Goal: Transaction & Acquisition: Purchase product/service

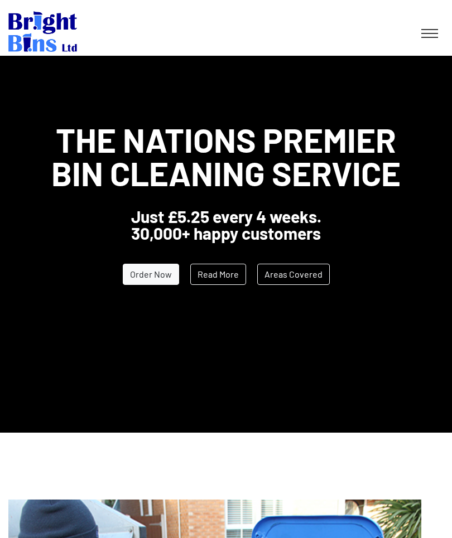
click at [155, 276] on link "Order Now" at bounding box center [151, 274] width 56 height 21
click at [159, 279] on link "Order Now" at bounding box center [151, 274] width 56 height 21
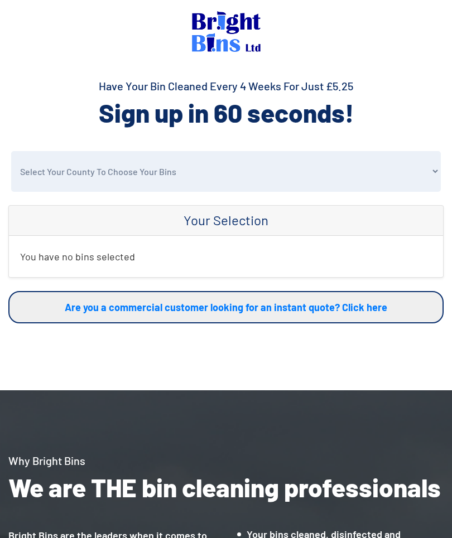
click at [177, 175] on select "Select Your County To Choose Your Bins [GEOGRAPHIC_DATA] [GEOGRAPHIC_DATA] [GEO…" at bounding box center [225, 171] width 429 height 41
select select "Wrexham"
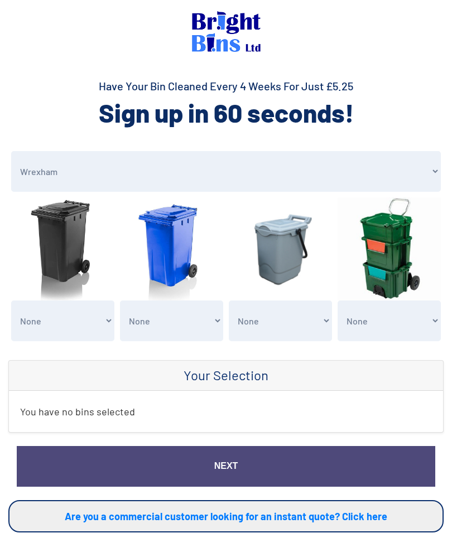
click at [88, 318] on select "None General Waste Bin - X1 (£5.25) General Waste Bin - X2 (£10.50) General Was…" at bounding box center [62, 321] width 103 height 41
select select "1"
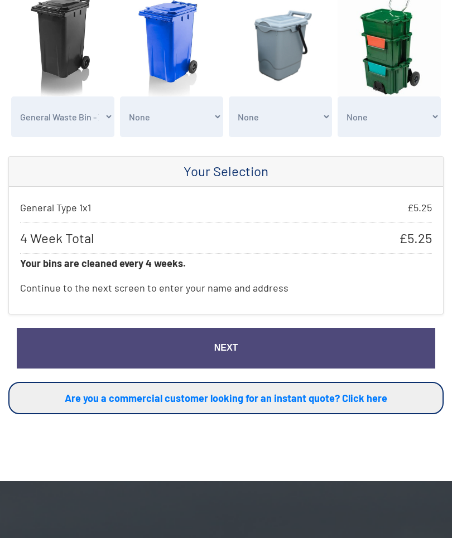
scroll to position [204, 0]
click at [270, 349] on link "Next" at bounding box center [226, 348] width 418 height 41
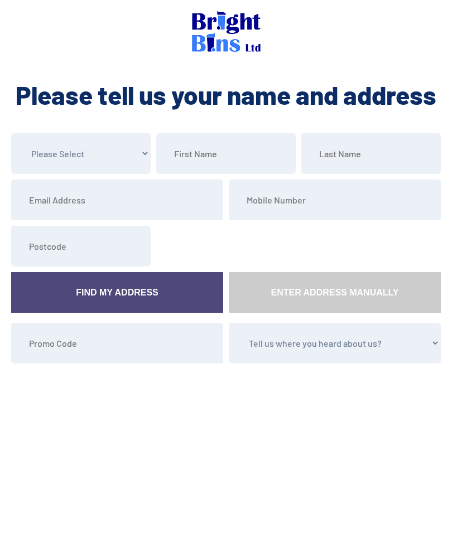
click at [132, 152] on select "Please Select Mr Mrs Miss Ms Dr Other" at bounding box center [80, 153] width 139 height 41
select select "Mr"
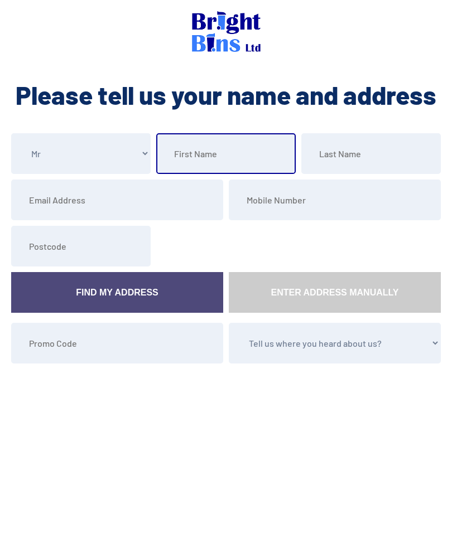
click at [255, 158] on input "text" at bounding box center [225, 153] width 139 height 41
type input "Andrew"
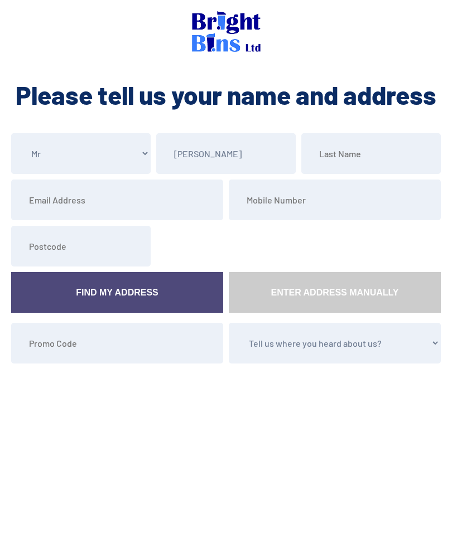
click at [372, 149] on input "text" at bounding box center [370, 153] width 139 height 41
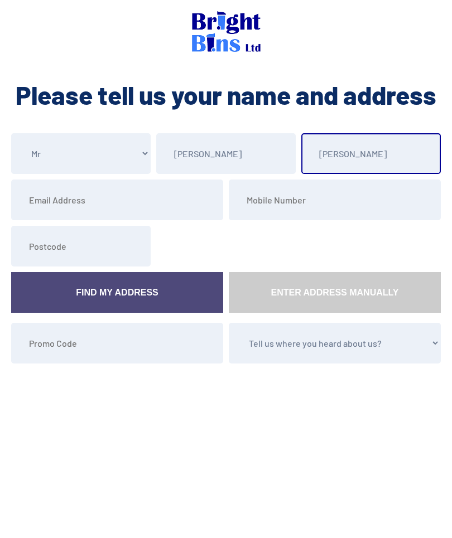
type input "Williams"
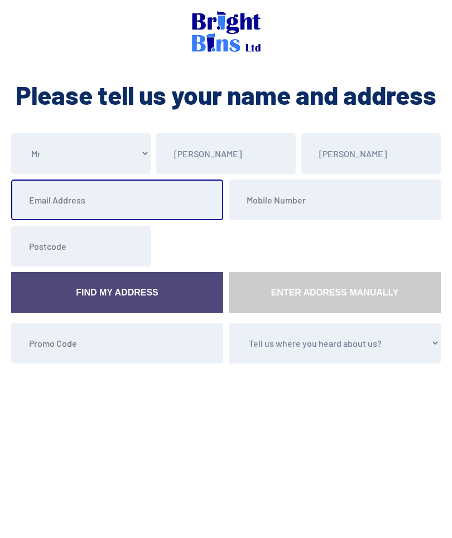
click at [105, 200] on input "email" at bounding box center [117, 200] width 212 height 41
type input "andyroo0228@gmail.com"
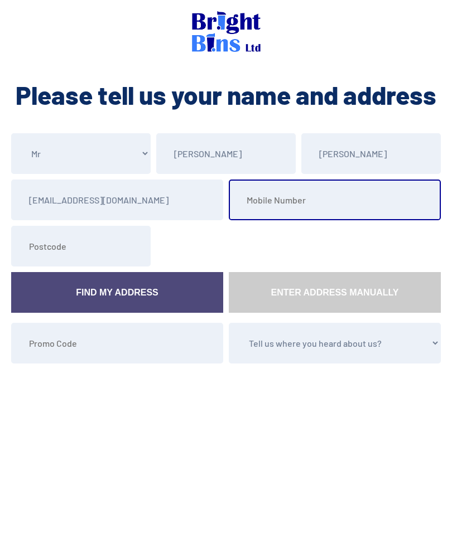
click at [372, 208] on input "tel" at bounding box center [335, 200] width 212 height 41
type input "07565716289"
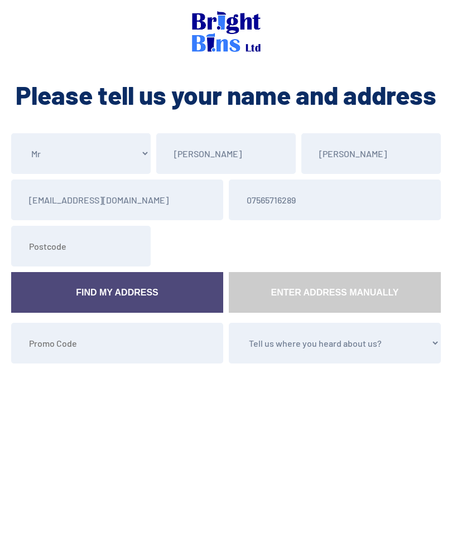
click at [83, 253] on input "text" at bounding box center [80, 246] width 139 height 41
type input "LL142NA"
click at [163, 291] on link "Find My Address" at bounding box center [117, 292] width 212 height 41
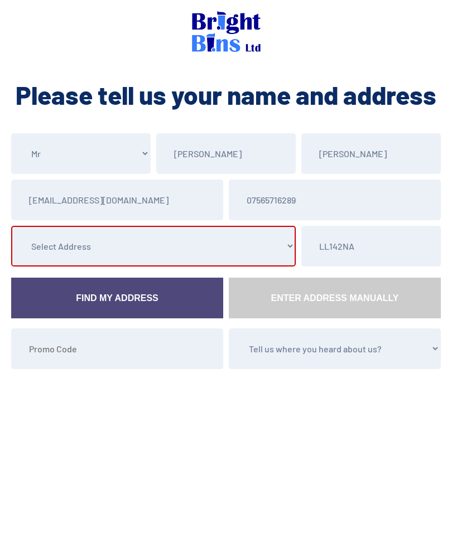
click at [282, 251] on select "Select Address 1 Ffordd Llanerch, , , , Penycae, Wrexham, 2 Ffordd Llanerch, , …" at bounding box center [153, 246] width 284 height 41
select select "Wrexham"
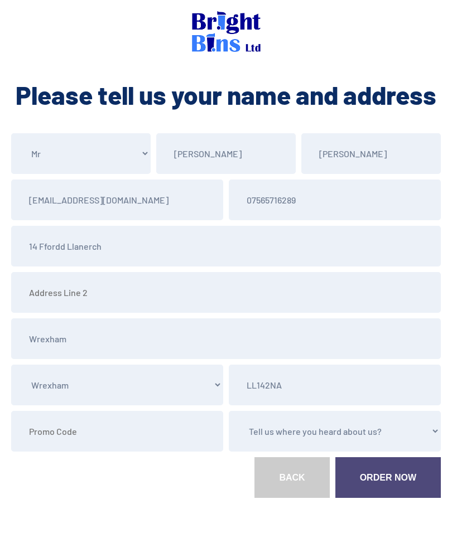
click at [395, 484] on link "Order Now" at bounding box center [387, 477] width 105 height 41
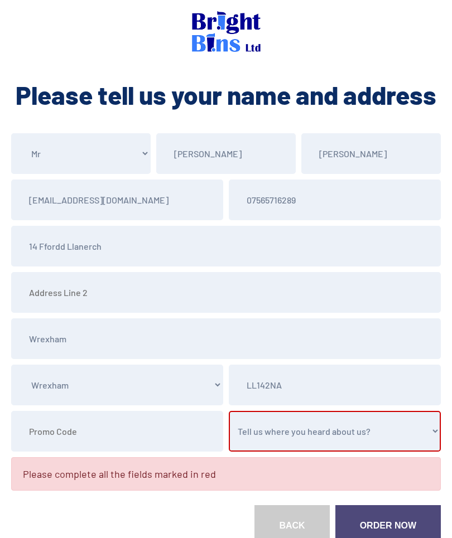
click at [356, 428] on select "Tell us where you heard about us? Word of Mouth Leaflet Sticker On Bin Spoke To…" at bounding box center [335, 431] width 212 height 41
select select "Word of Mouth"
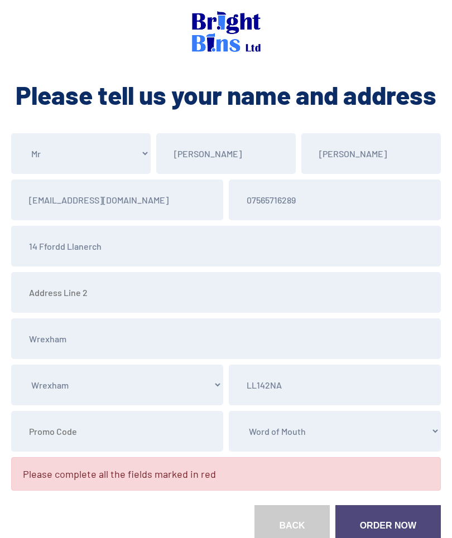
click at [396, 518] on link "Order Now" at bounding box center [387, 525] width 105 height 41
